Goal: Subscribe to service/newsletter

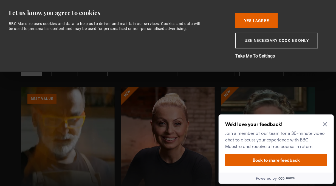
click at [325, 124] on icon "Close Maze Prompt" at bounding box center [325, 124] width 4 height 4
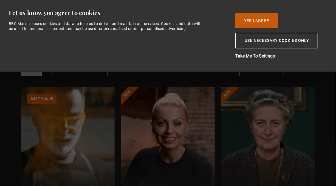
click at [266, 19] on button "Yes I Agree" at bounding box center [257, 20] width 43 height 15
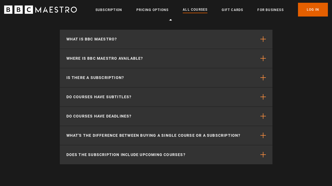
scroll to position [2484, 0]
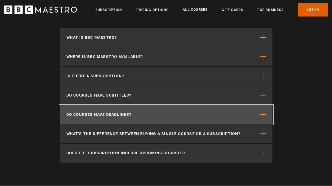
click at [263, 116] on span "button" at bounding box center [263, 114] width 5 height 5
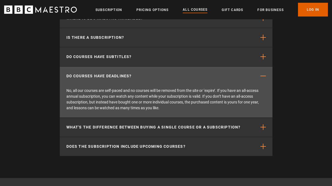
scroll to position [2522, 0]
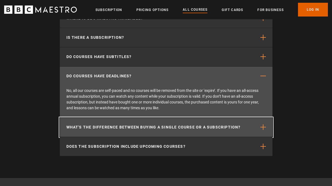
click at [263, 129] on span "button" at bounding box center [263, 126] width 5 height 5
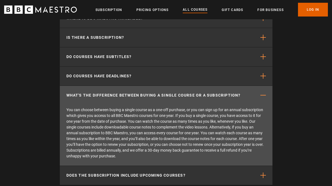
click at [302, 159] on div "Common questions What is BBC Maestro? BBC Maestro is a subscription-based strea…" at bounding box center [166, 76] width 332 height 259
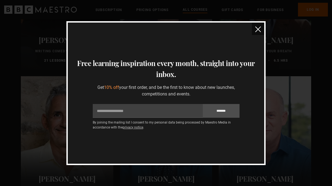
scroll to position [702, 0]
click at [253, 29] on button "close" at bounding box center [258, 29] width 12 height 12
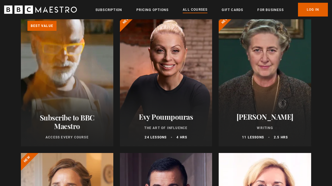
scroll to position [71, 0]
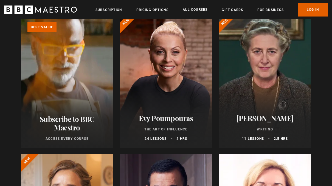
click at [21, 16] on link "Learn more about BBC Maestro" at bounding box center [21, 16] width 0 height 0
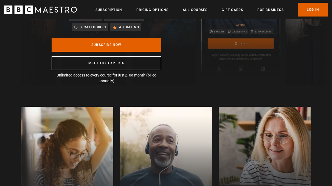
scroll to position [89, 0]
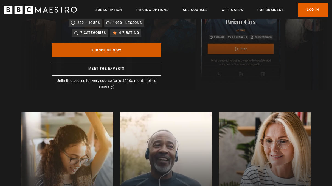
click at [124, 48] on link "Subscribe Now" at bounding box center [107, 50] width 110 height 14
